Goal: Answer question/provide support: Share knowledge or assist other users

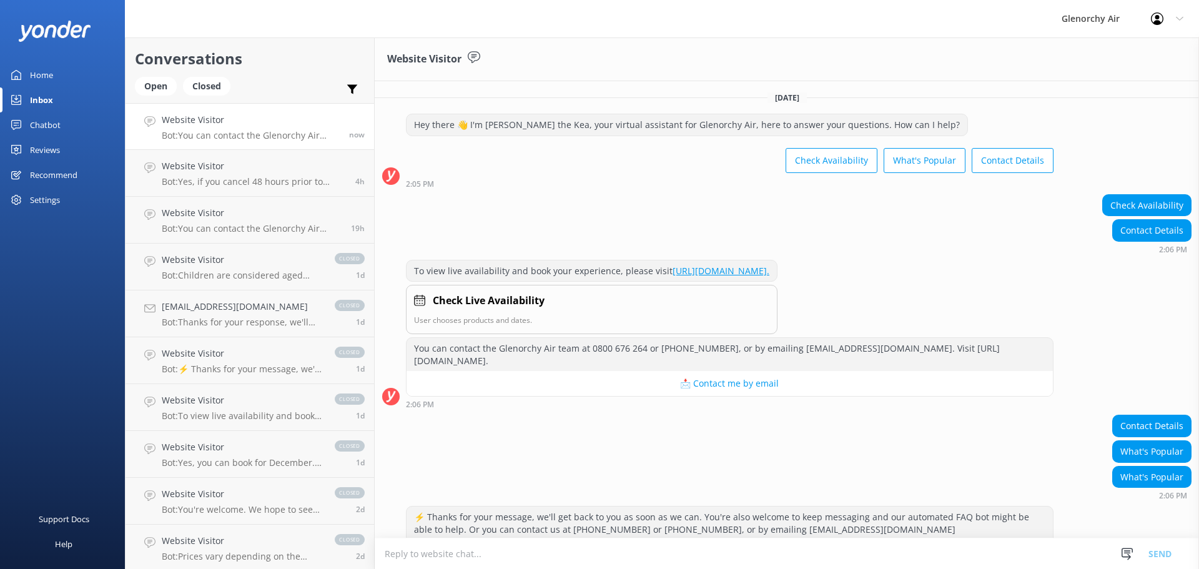
scroll to position [46, 0]
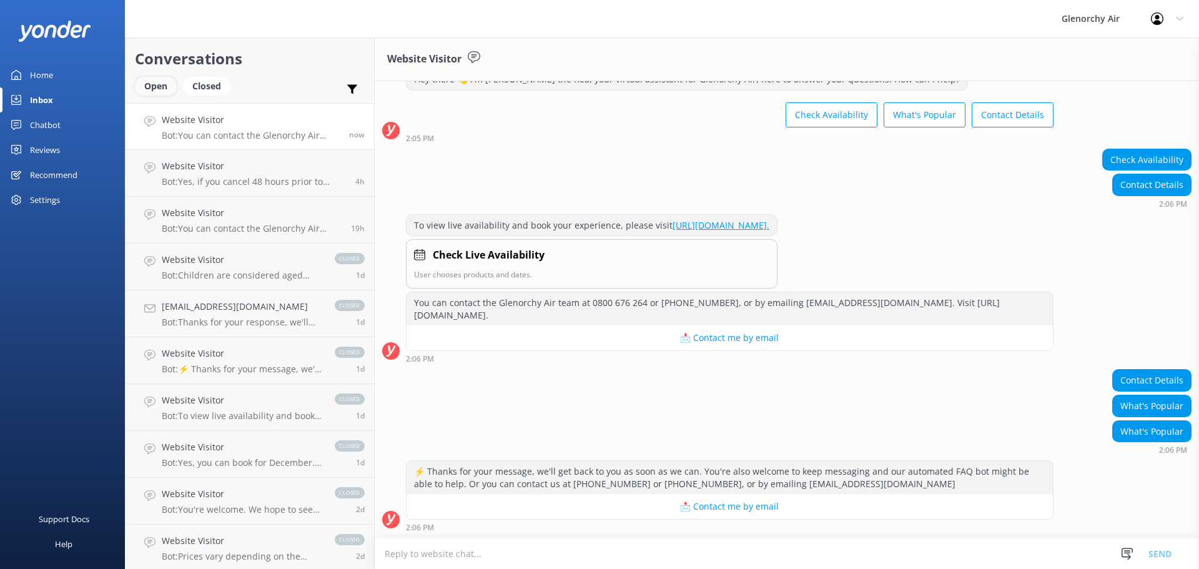
click at [155, 85] on div "Open" at bounding box center [156, 86] width 42 height 19
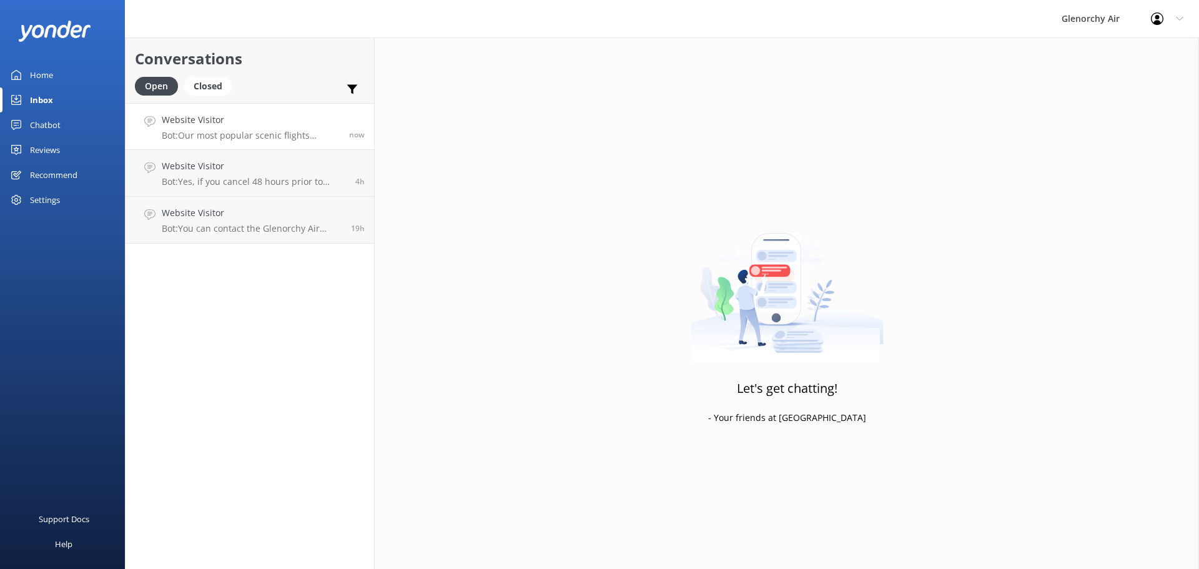
click at [199, 130] on p "Bot: Our most popular scenic flights include: - Milford Sound Fly | Cruise | Fl…" at bounding box center [251, 135] width 178 height 11
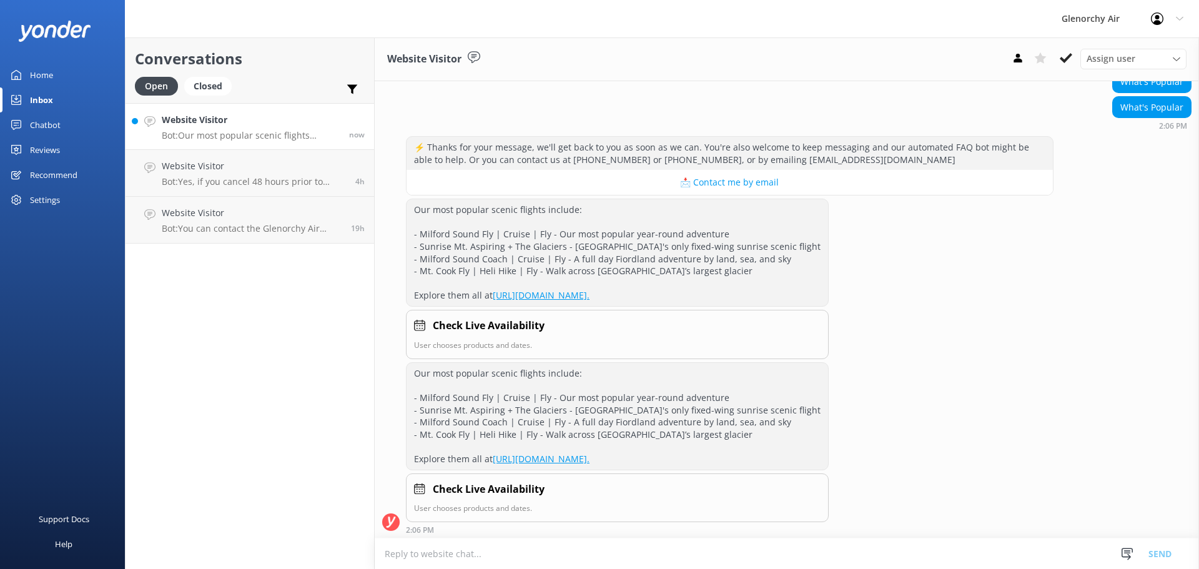
scroll to position [372, 0]
click at [1126, 553] on use at bounding box center [1127, 554] width 11 height 12
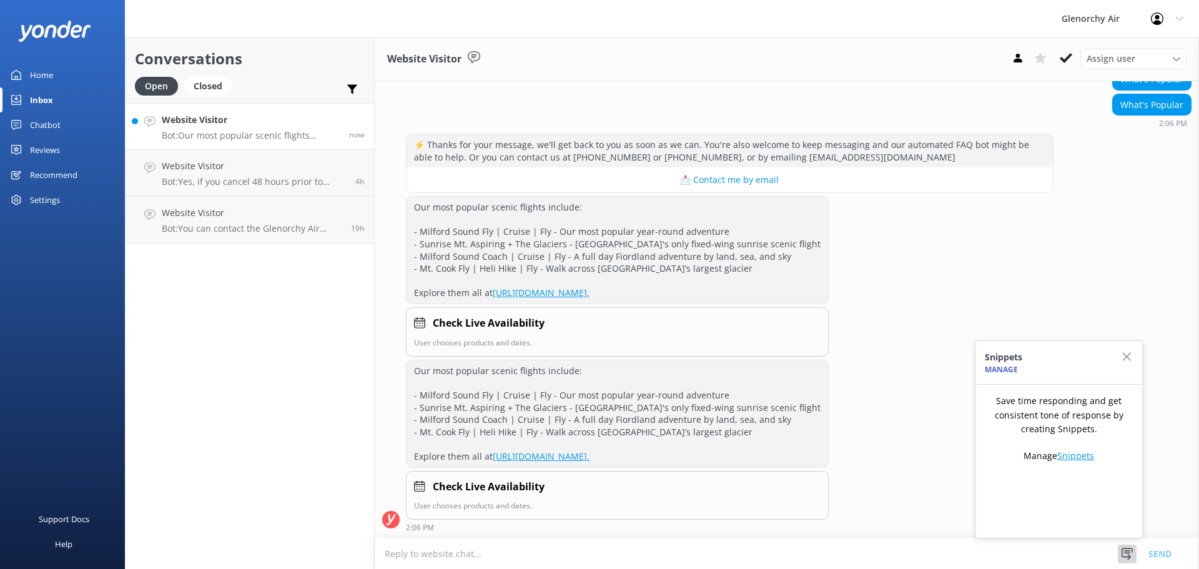
click at [1070, 455] on link "Snippets" at bounding box center [1075, 456] width 37 height 12
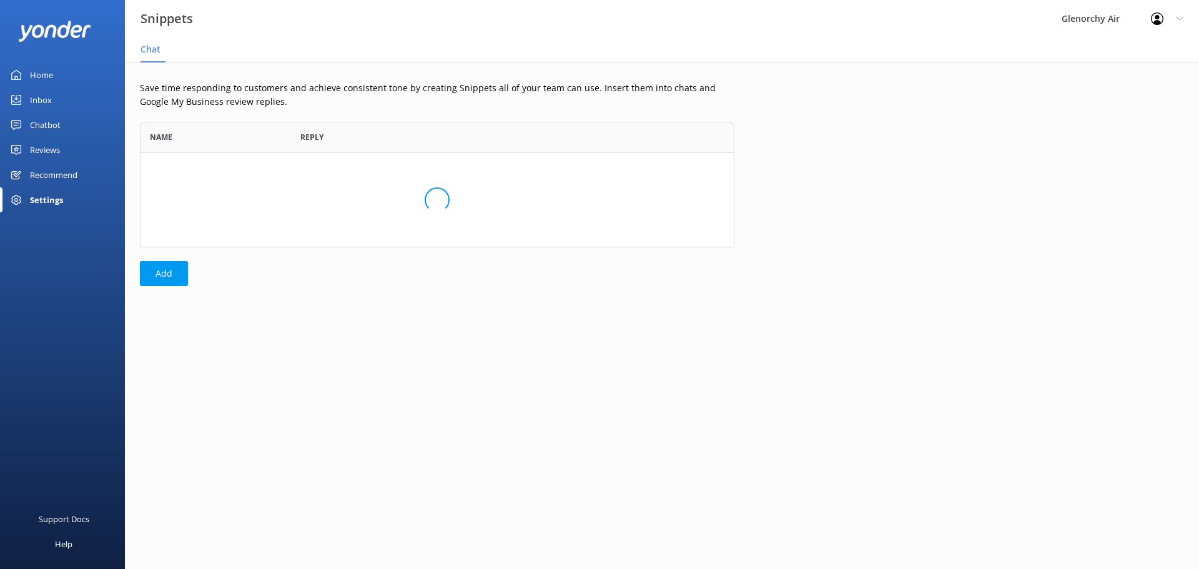
scroll to position [116, 585]
click at [169, 265] on button "Add" at bounding box center [164, 273] width 48 height 25
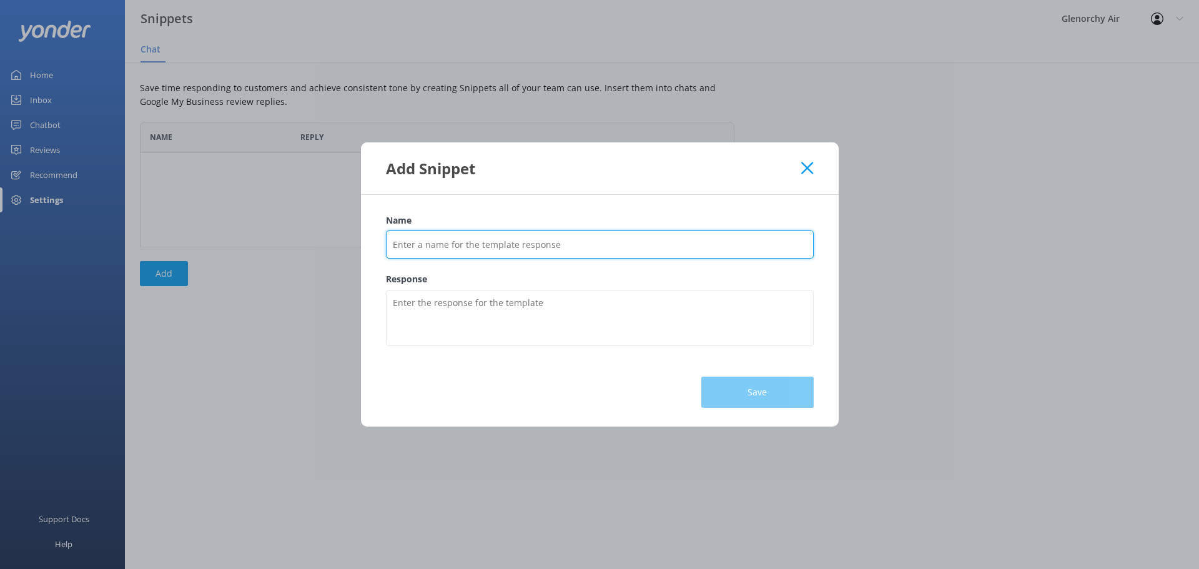
click at [542, 244] on input "Name" at bounding box center [600, 244] width 428 height 28
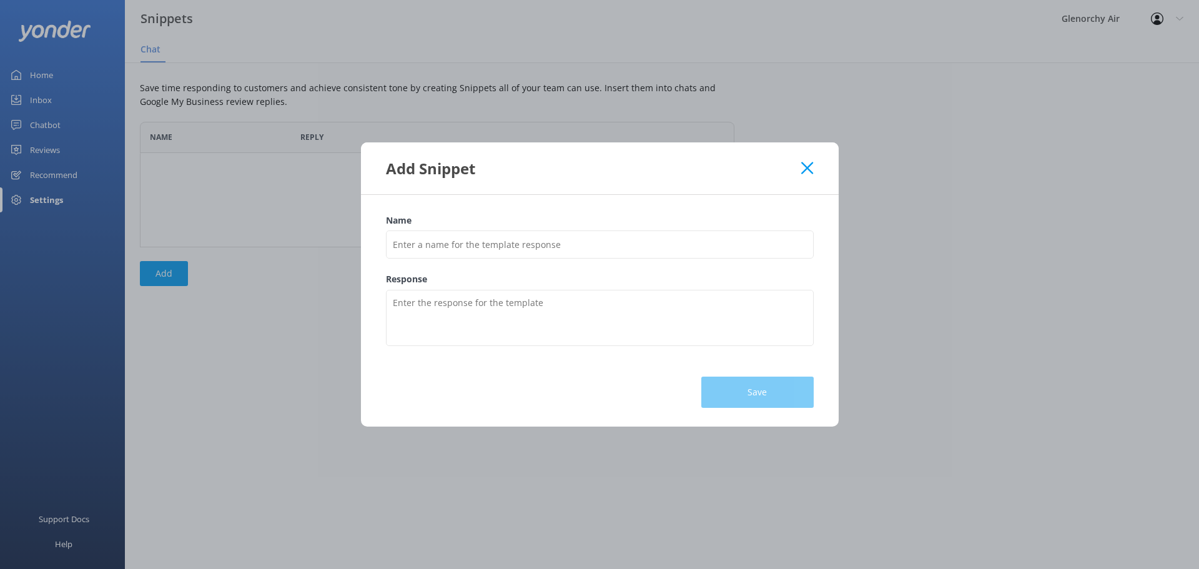
click at [809, 169] on div "Add Snippet" at bounding box center [600, 168] width 478 height 52
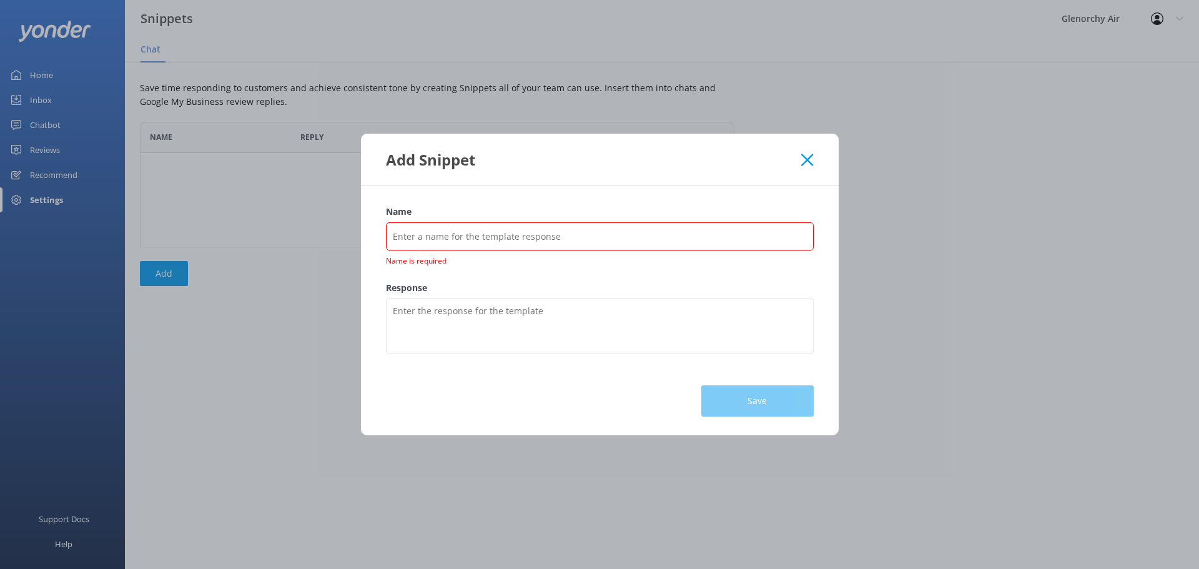
click at [801, 170] on div "Add Snippet" at bounding box center [594, 159] width 416 height 21
click at [806, 164] on icon at bounding box center [807, 160] width 12 height 12
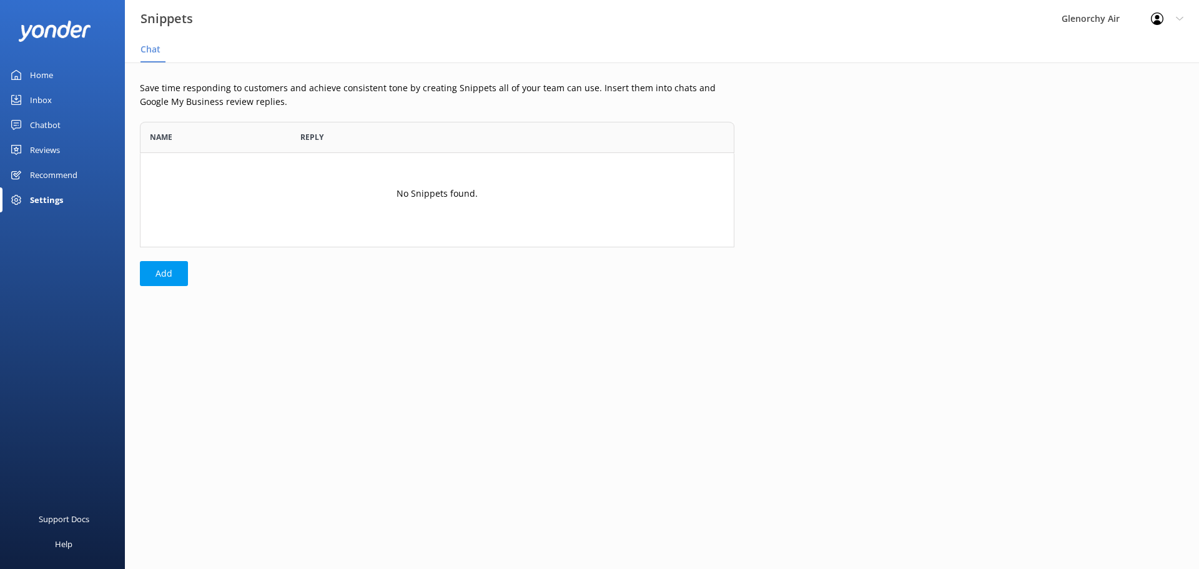
click at [39, 101] on div "Inbox" at bounding box center [41, 99] width 22 height 25
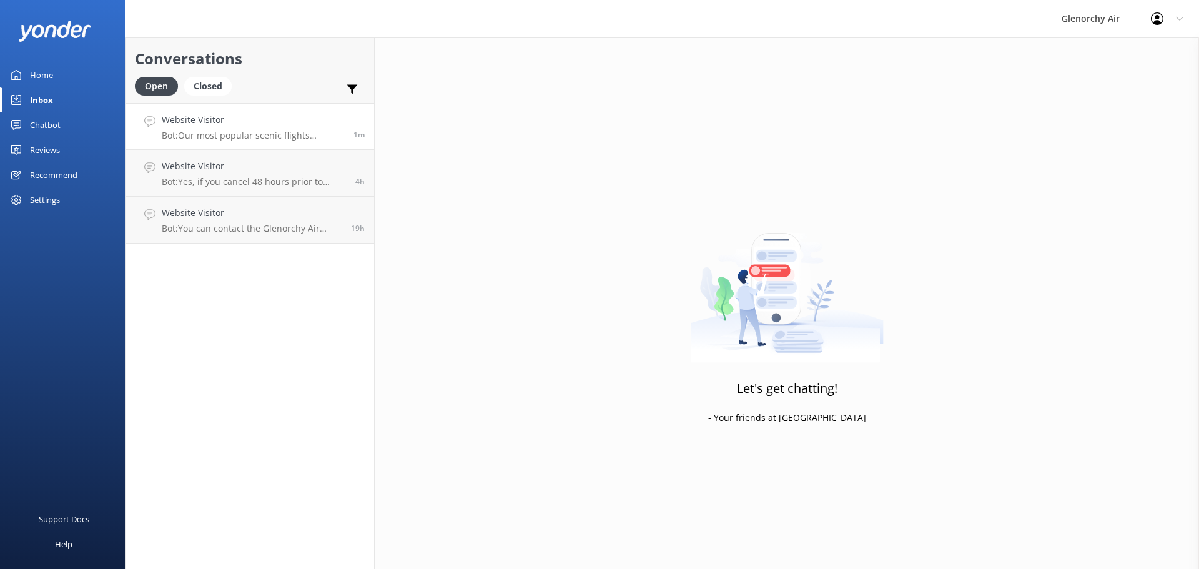
click at [194, 119] on h4 "Website Visitor" at bounding box center [253, 120] width 182 height 14
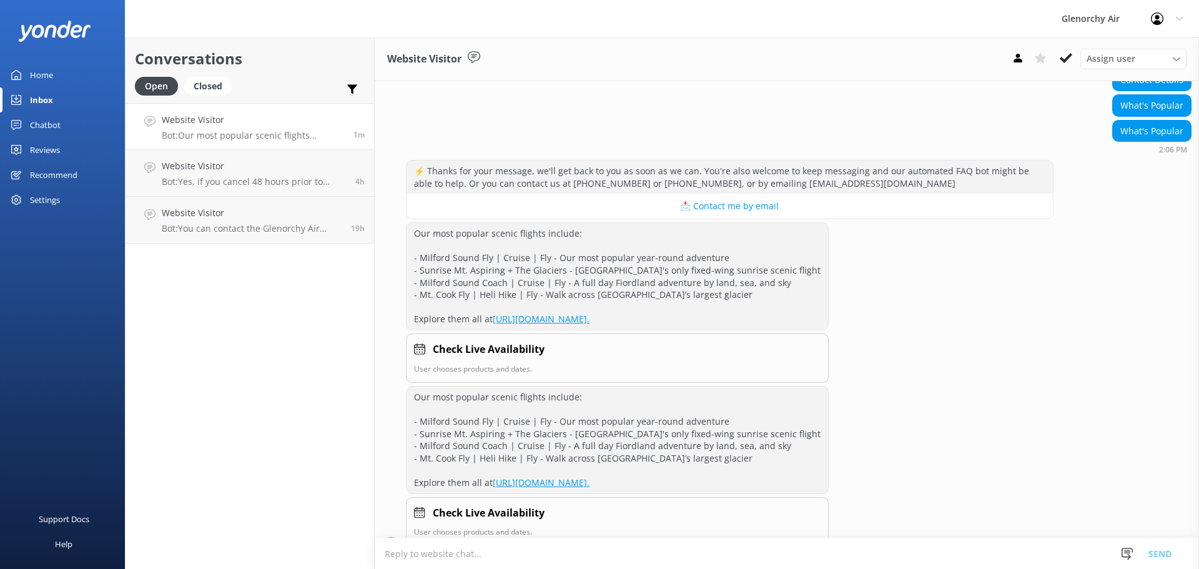
scroll to position [372, 0]
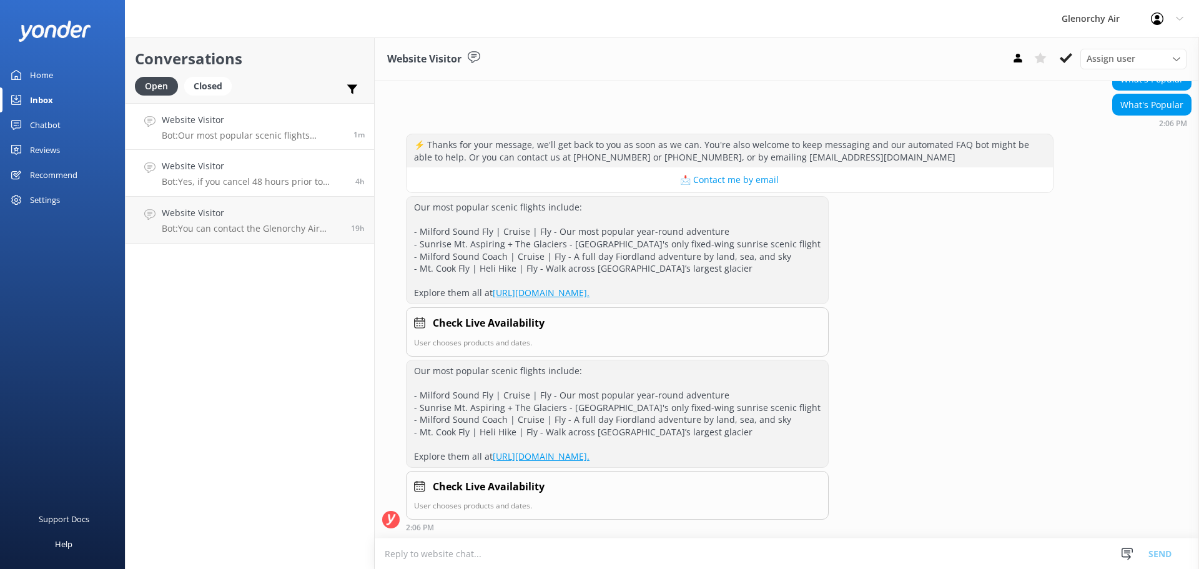
click at [220, 178] on p "Bot: Yes, if you cancel 48 hours prior to departure, you will receive a 100% re…" at bounding box center [254, 181] width 184 height 11
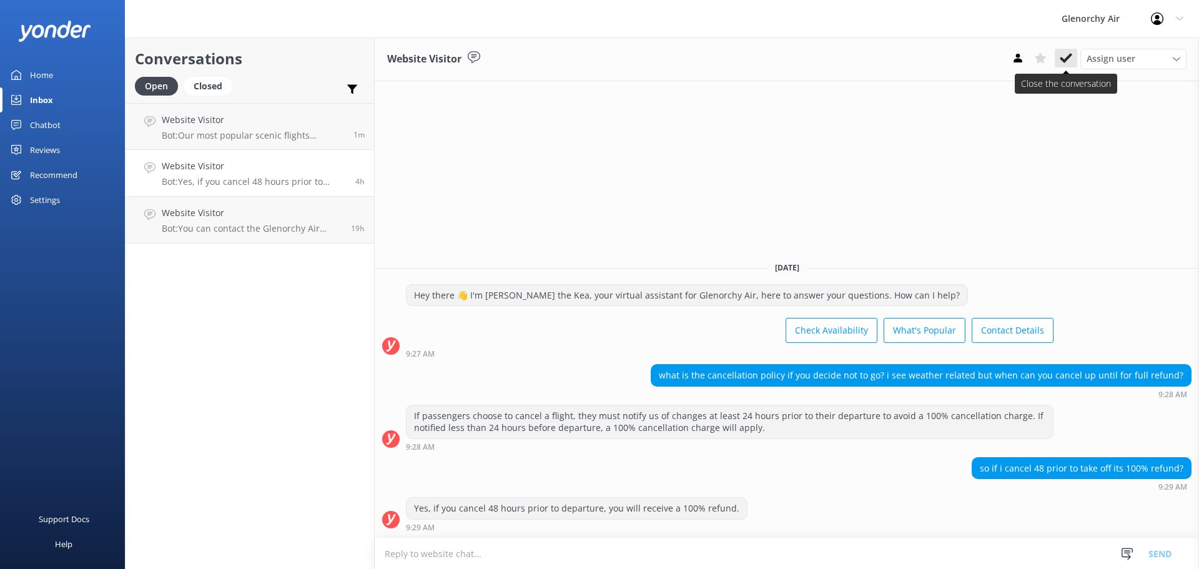
click at [1061, 67] on button at bounding box center [1066, 58] width 22 height 19
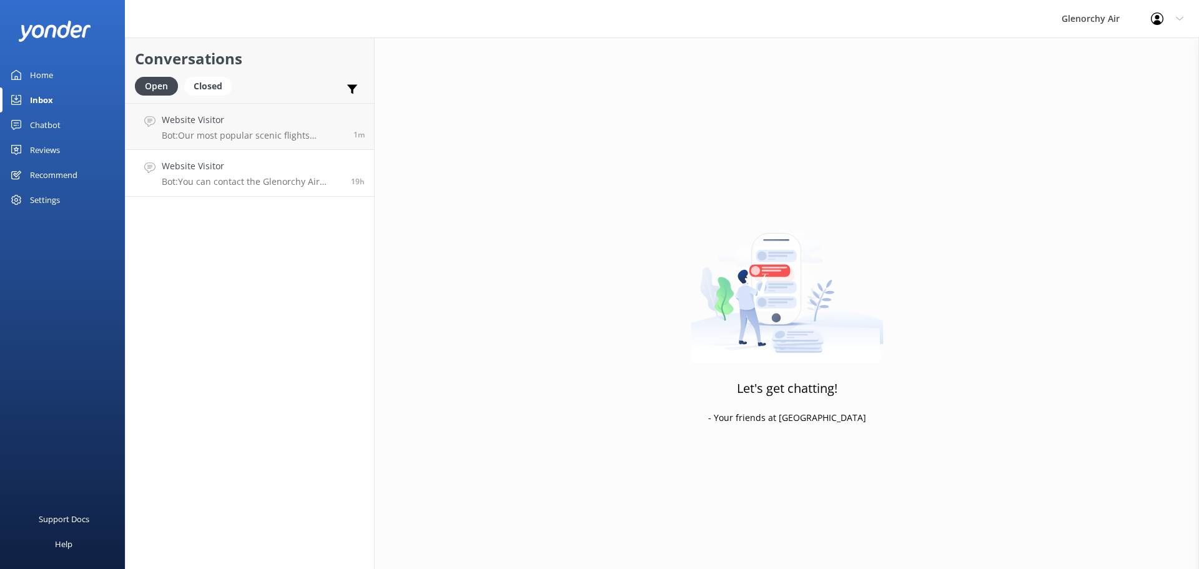
click at [167, 186] on p "Bot: You can contact the Glenorchy Air team at 0800 676 264 or [PHONE_NUMBER], …" at bounding box center [252, 181] width 180 height 11
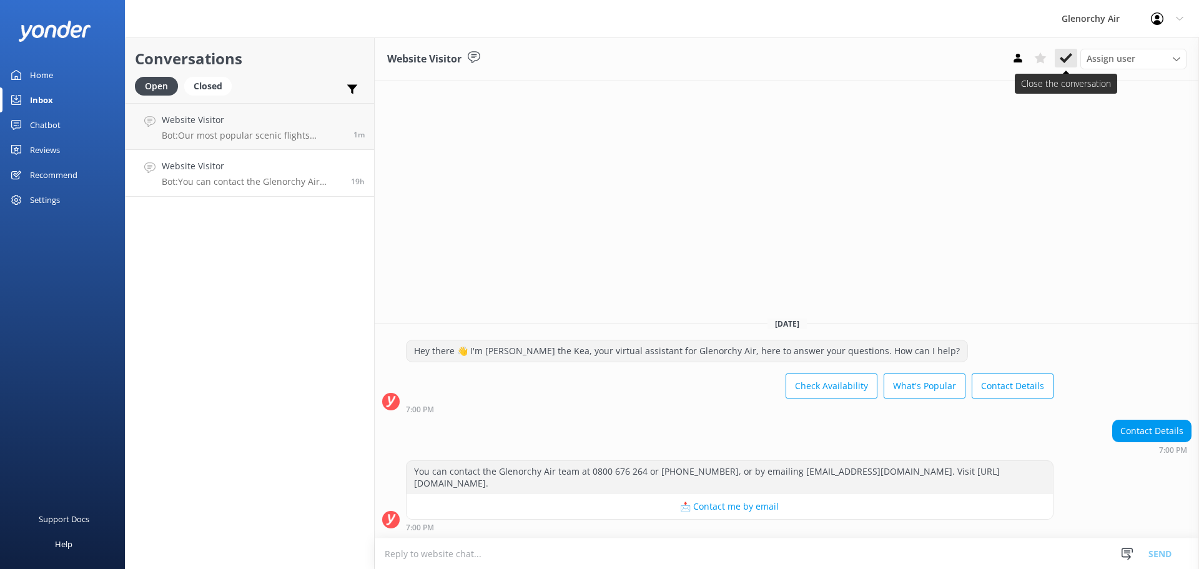
click at [1067, 62] on icon at bounding box center [1066, 58] width 12 height 12
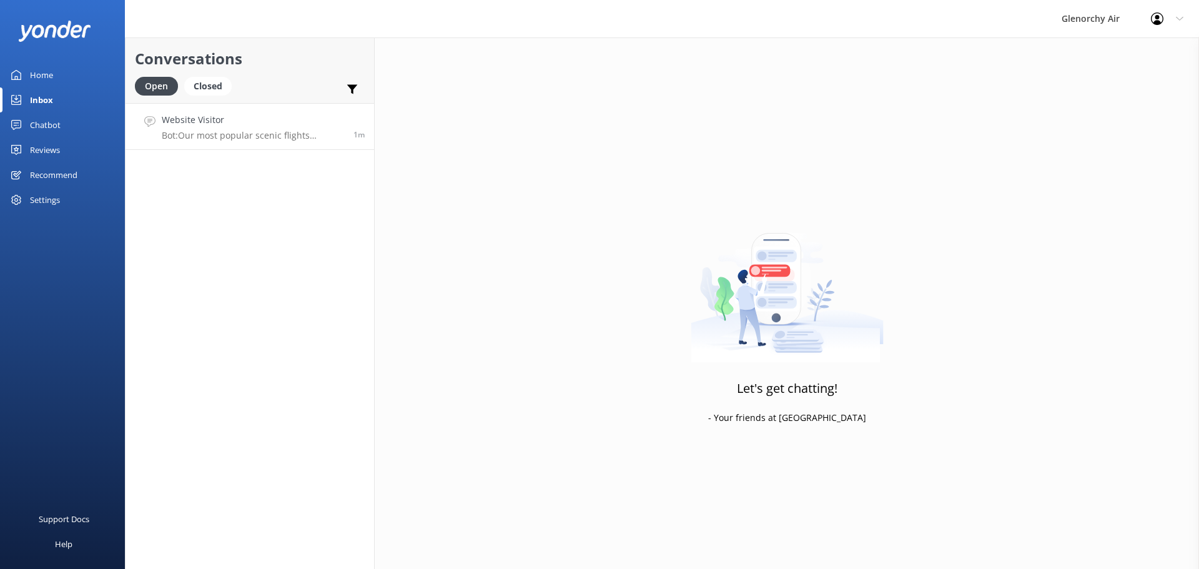
click at [243, 129] on div "Website Visitor Bot: Our most popular scenic flights include: - Milford Sound F…" at bounding box center [253, 126] width 182 height 27
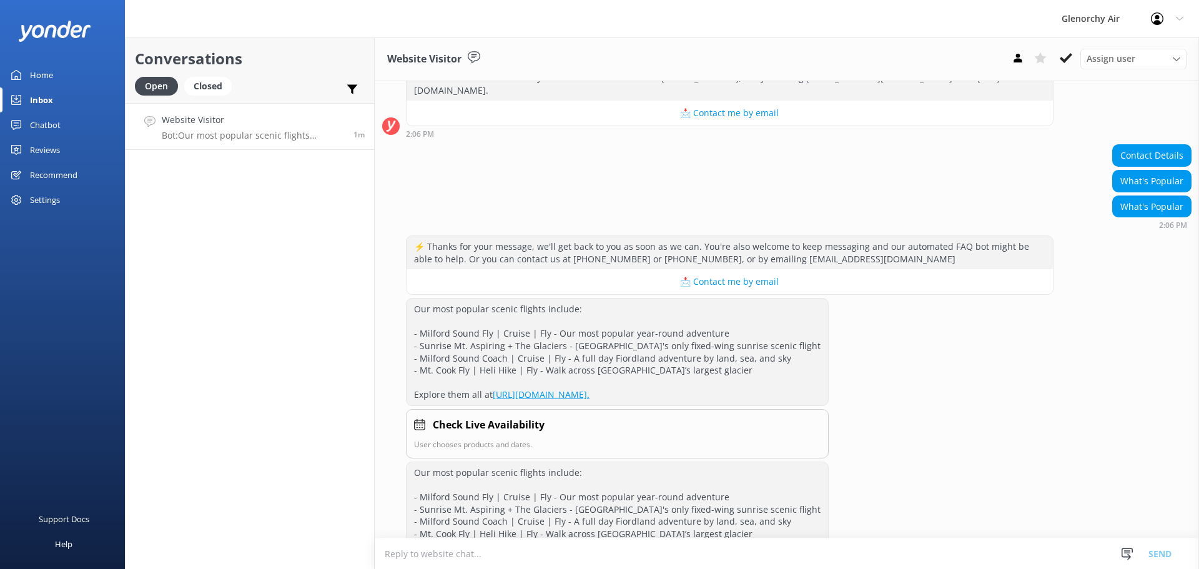
scroll to position [372, 0]
